Goal: Find specific page/section: Find specific page/section

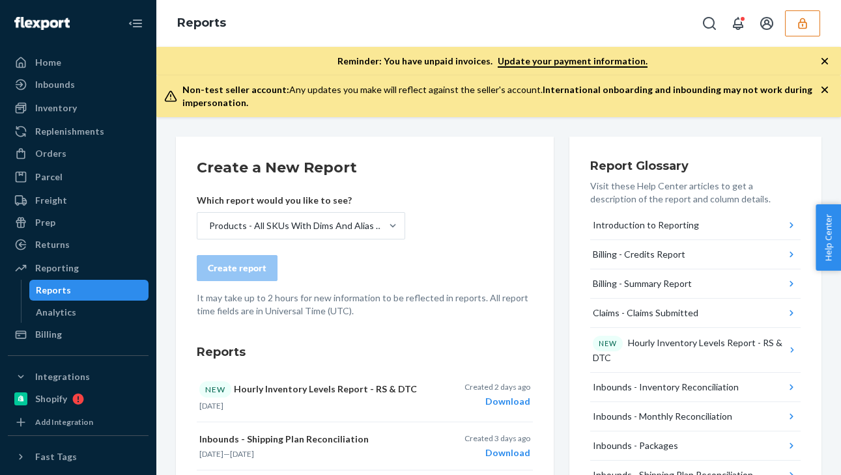
click at [792, 21] on button "button" at bounding box center [802, 23] width 35 height 26
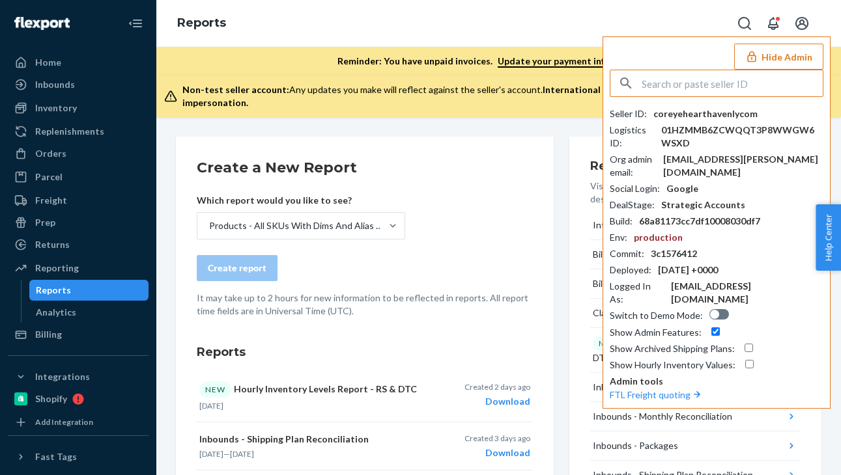
click at [751, 94] on input "text" at bounding box center [731, 83] width 181 height 26
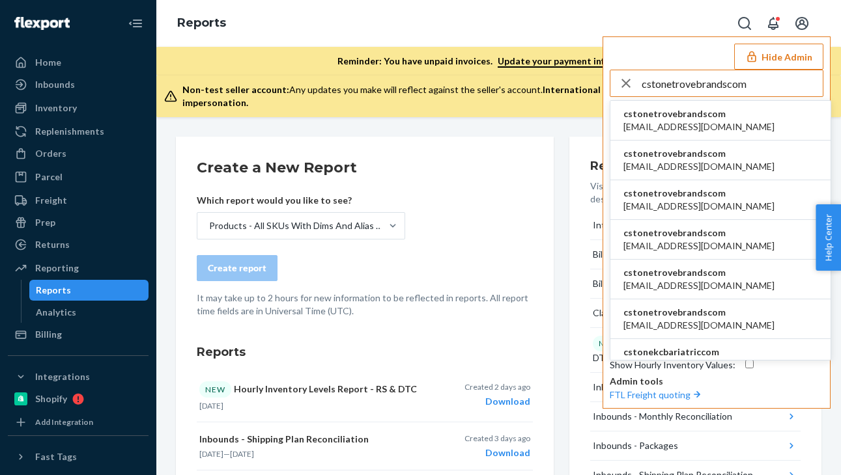
type input "cstonetrovebrandscom"
click at [724, 113] on span "cstonetrovebrandscom" at bounding box center [698, 113] width 151 height 13
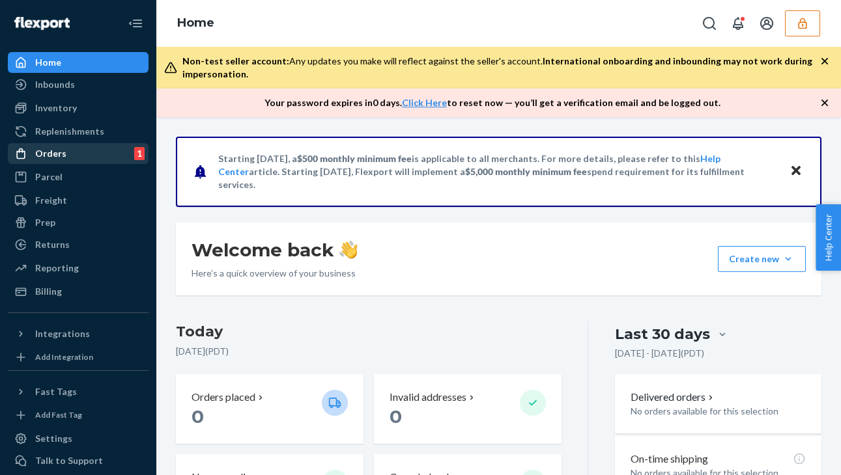
click at [72, 149] on div "Orders 1" at bounding box center [78, 154] width 138 height 18
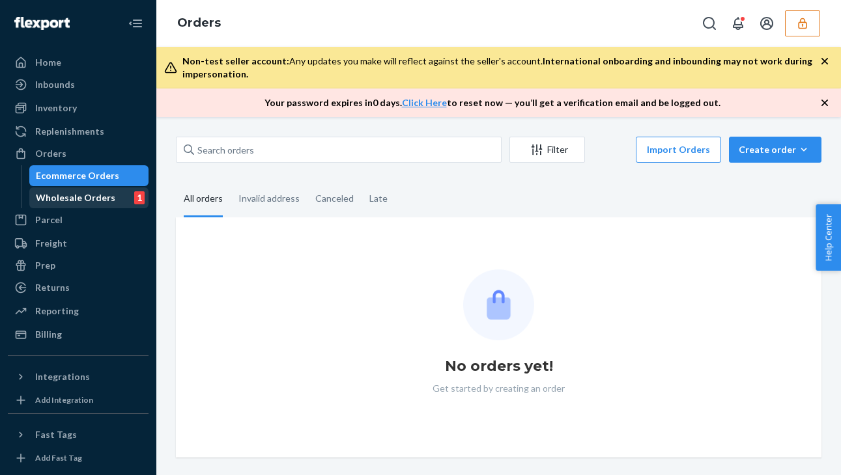
click at [90, 199] on div "Wholesale Orders" at bounding box center [75, 197] width 79 height 13
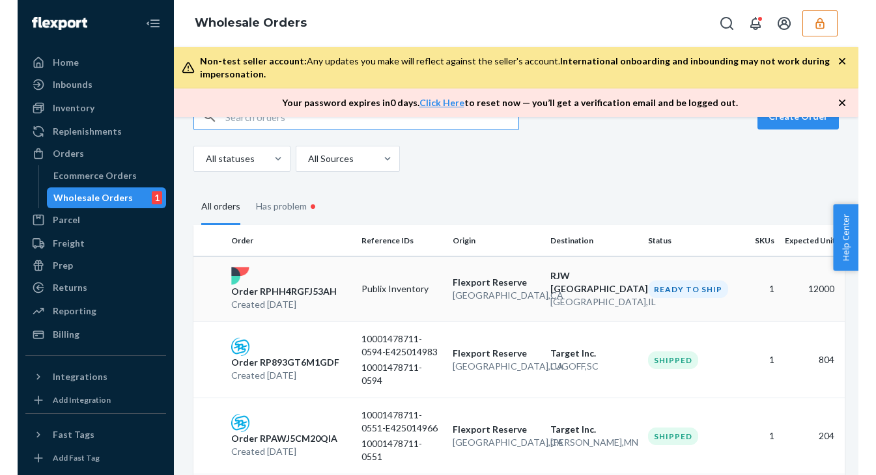
scroll to position [38, 0]
